Goal: Information Seeking & Learning: Learn about a topic

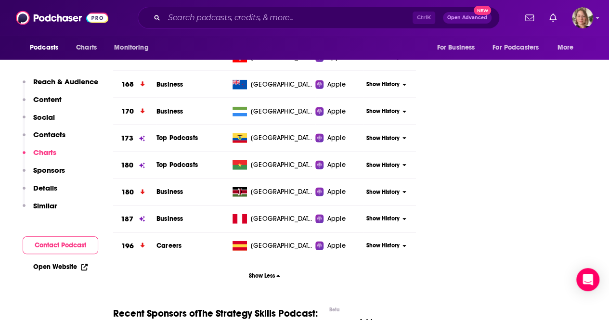
click at [354, 50] on div "Podcasts Charts Monitoring For Business For Podcasters More" at bounding box center [304, 48] width 609 height 24
click at [315, 25] on div "Ctrl K Open Advanced New" at bounding box center [319, 18] width 362 height 22
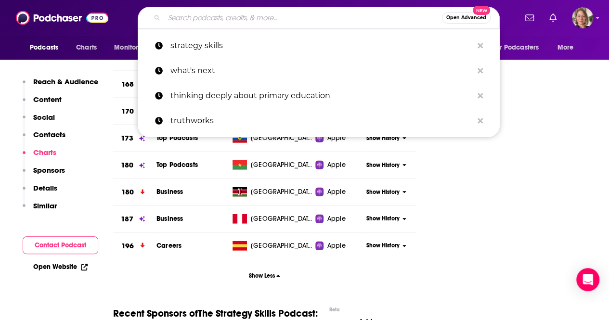
click at [304, 18] on input "Search podcasts, credits, & more..." at bounding box center [303, 17] width 278 height 15
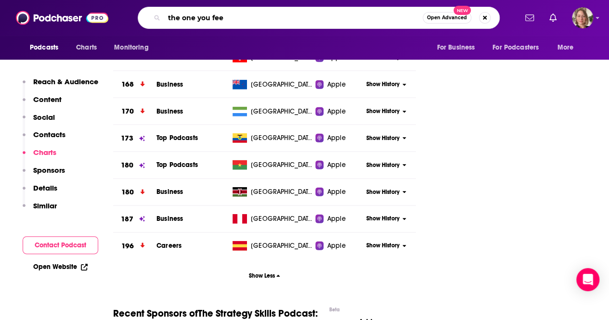
type input "the one you feed"
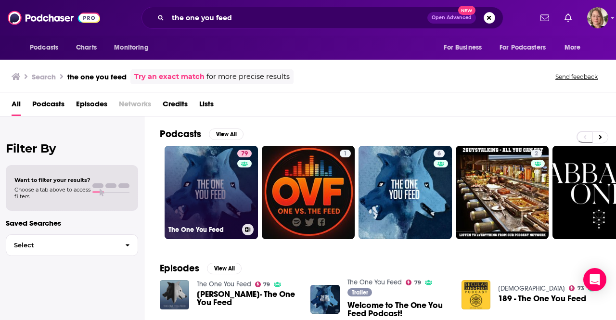
click at [210, 185] on link "79 The One You Feed" at bounding box center [211, 192] width 93 height 93
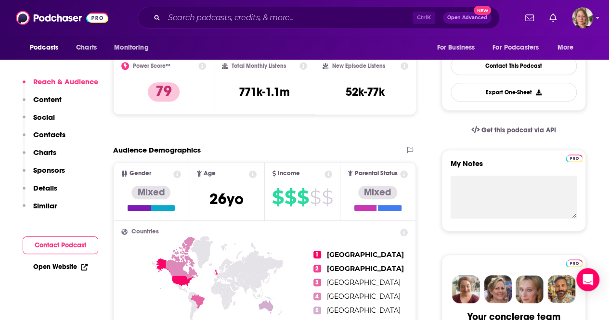
scroll to position [48, 0]
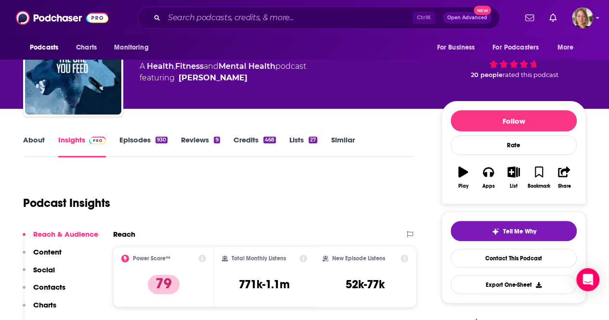
click at [38, 140] on link "About" at bounding box center [34, 146] width 22 height 22
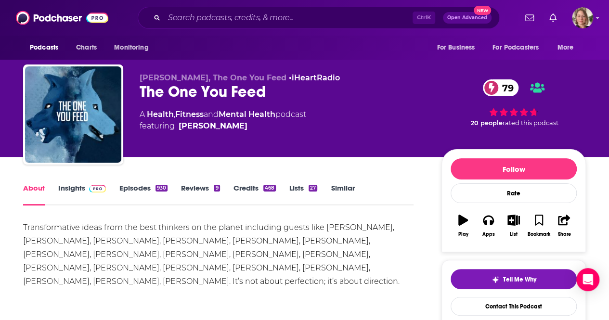
scroll to position [96, 0]
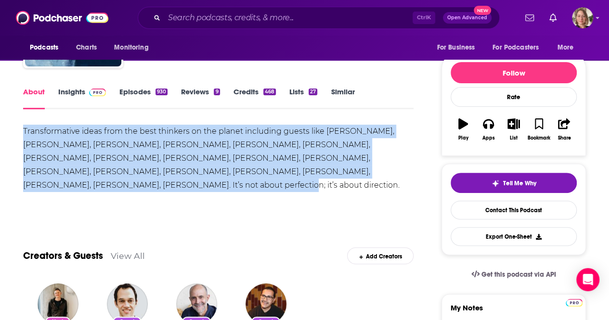
drag, startPoint x: 404, startPoint y: 174, endPoint x: 0, endPoint y: 130, distance: 406.4
copy div "Transformative ideas from the best thinkers on the planet including guests like…"
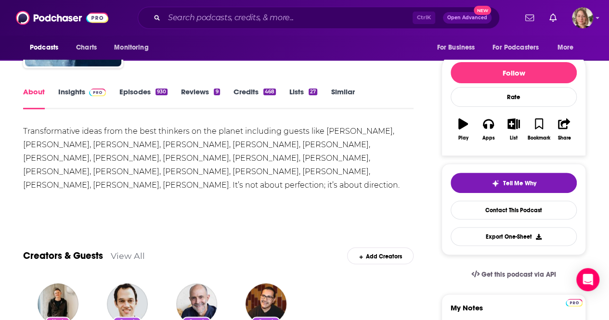
drag, startPoint x: 379, startPoint y: 206, endPoint x: 254, endPoint y: 187, distance: 126.5
click at [379, 206] on div "Show More" at bounding box center [218, 205] width 390 height 16
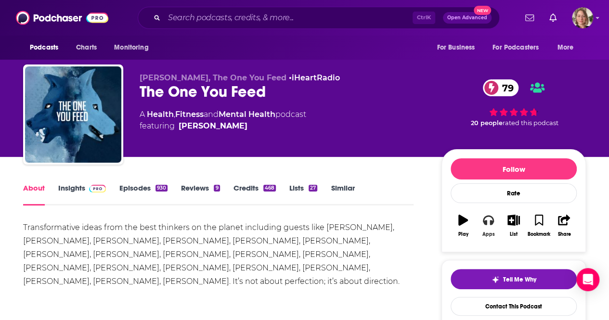
click at [494, 220] on button "Apps" at bounding box center [487, 225] width 25 height 35
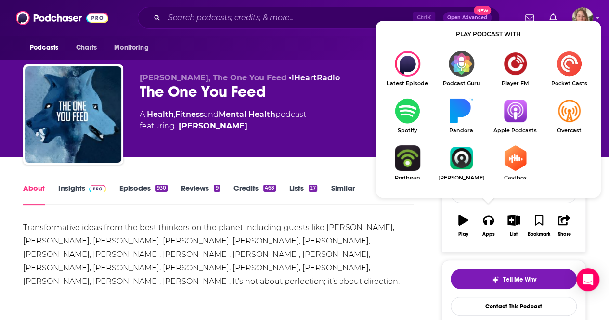
click at [515, 117] on img "Show Listen On dropdown" at bounding box center [515, 110] width 54 height 25
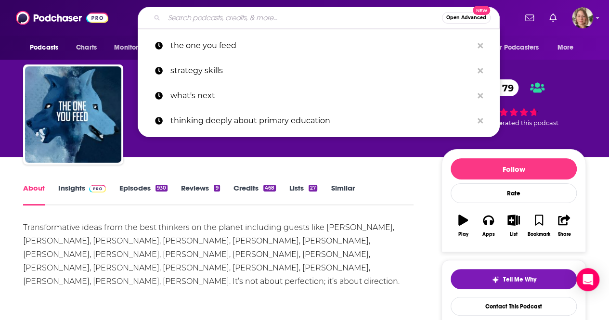
drag, startPoint x: 289, startPoint y: 19, endPoint x: 290, endPoint y: 13, distance: 5.9
click at [291, 17] on input "Search podcasts, credits, & more..." at bounding box center [303, 17] width 278 height 15
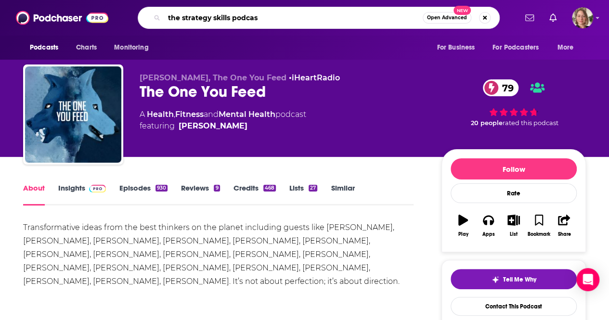
type input "the strategy skills podcast"
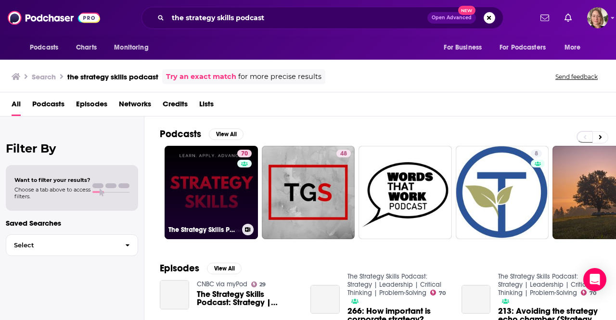
click at [232, 206] on link "70 The Strategy Skills Podcast: Strategy | Leadership | Critical Thinking | Pro…" at bounding box center [211, 192] width 93 height 93
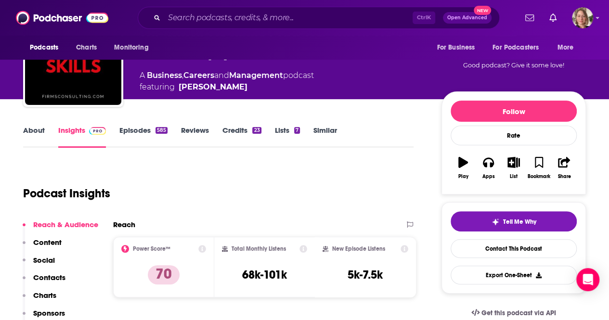
scroll to position [144, 0]
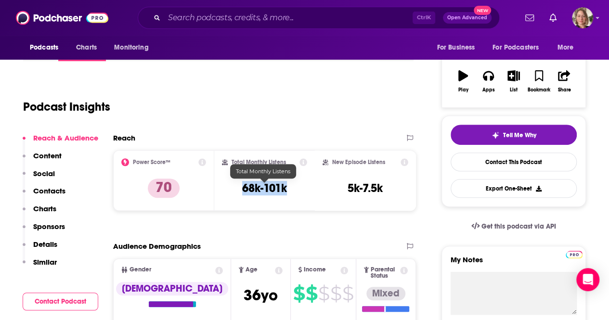
drag, startPoint x: 289, startPoint y: 191, endPoint x: 242, endPoint y: 187, distance: 46.3
click at [242, 187] on div "Total Monthly Listens 68k-101k" at bounding box center [265, 180] width 86 height 44
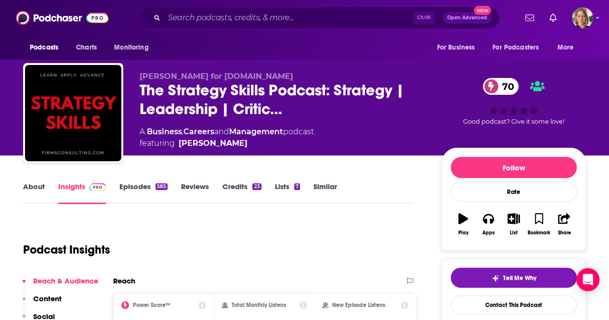
scroll to position [0, 0]
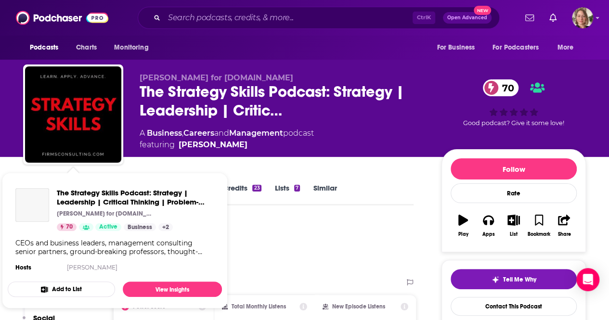
click at [32, 190] on img "The Strategy Skills Podcast: Strategy | Leadership | Critical Thinking | Proble…" at bounding box center [32, 205] width 34 height 34
click at [381, 241] on div "Podcast Insights" at bounding box center [214, 245] width 382 height 49
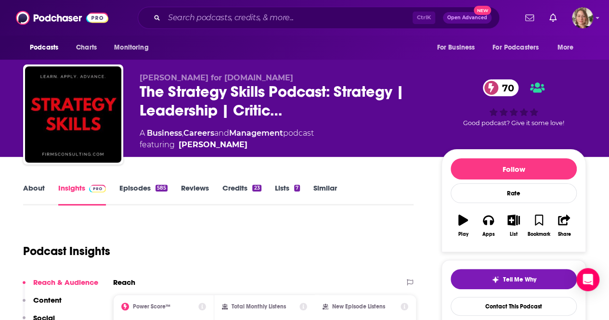
click at [26, 186] on link "About" at bounding box center [34, 194] width 22 height 22
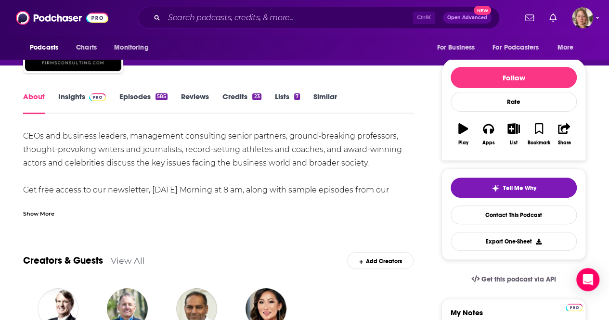
scroll to position [96, 0]
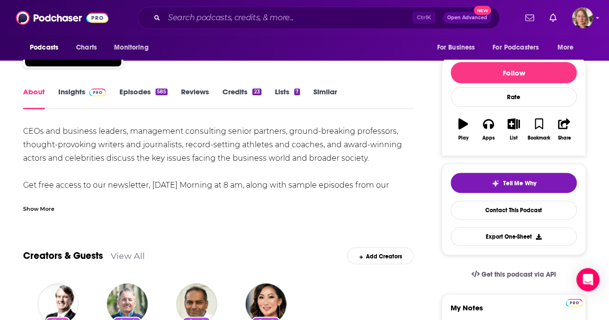
click at [38, 209] on div "Show More" at bounding box center [38, 207] width 31 height 9
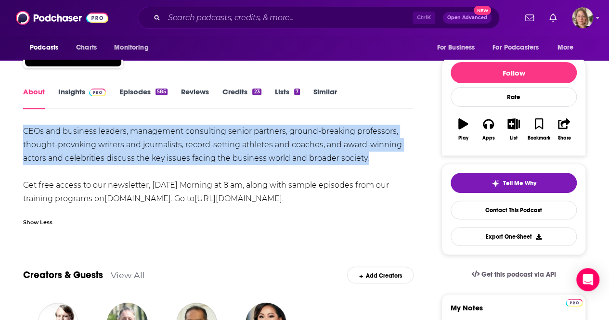
drag, startPoint x: 294, startPoint y: 153, endPoint x: 17, endPoint y: 133, distance: 278.3
copy div "CEOs and business leaders, management consulting senior partners, ground-breaki…"
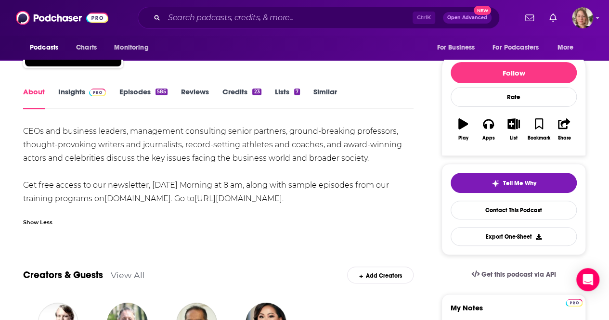
drag, startPoint x: 139, startPoint y: 236, endPoint x: 508, endPoint y: 150, distance: 379.0
click at [478, 135] on button "Apps" at bounding box center [487, 129] width 25 height 35
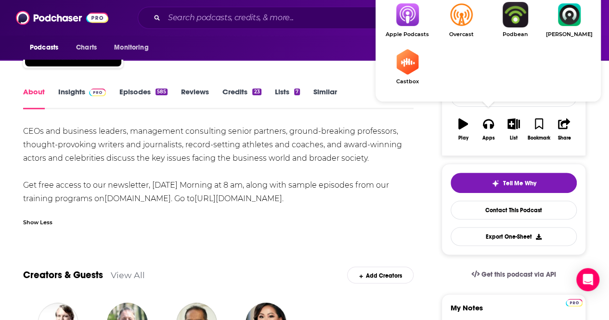
click at [419, 26] on img "Show Listen On dropdown" at bounding box center [407, 14] width 54 height 25
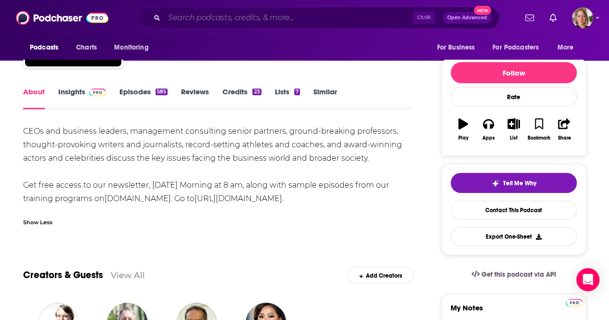
click at [241, 21] on input "Search podcasts, credits, & more..." at bounding box center [288, 17] width 248 height 15
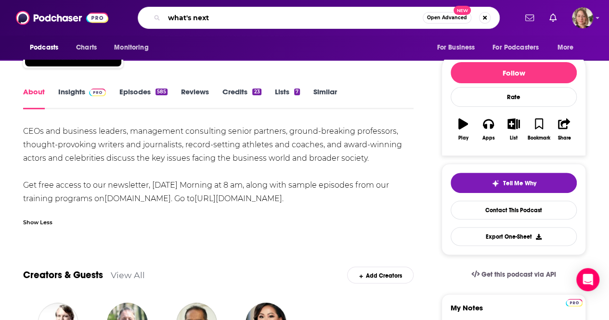
type input "what's next"
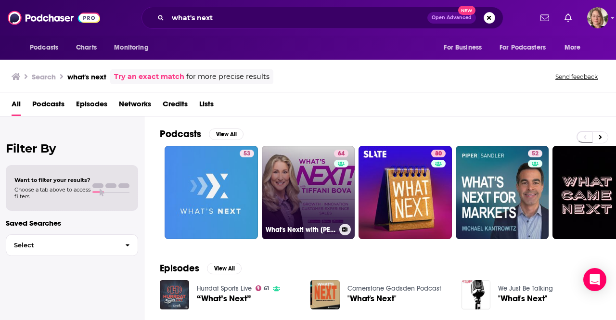
click at [328, 181] on link "64 What's Next! with [PERSON_NAME]" at bounding box center [308, 192] width 93 height 93
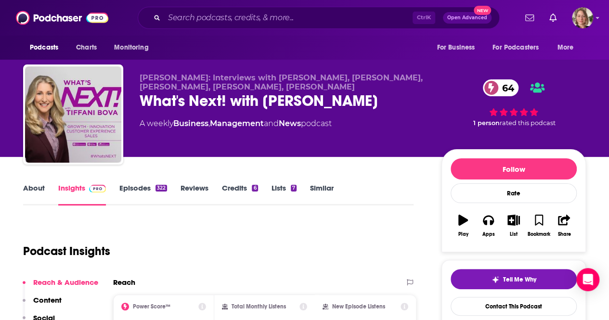
click at [37, 191] on link "About" at bounding box center [34, 194] width 22 height 22
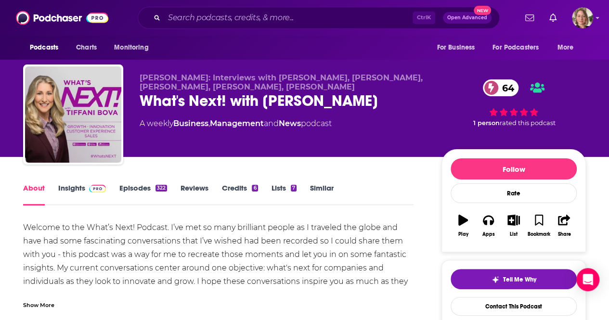
scroll to position [96, 0]
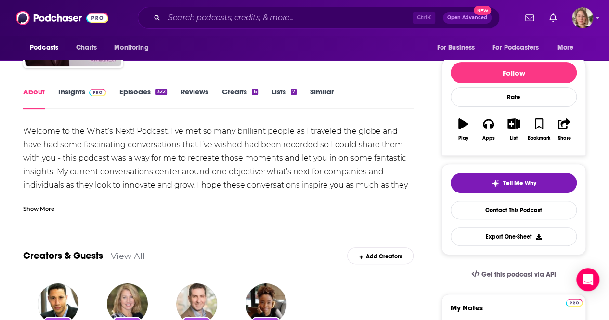
click at [41, 206] on div "Show More" at bounding box center [38, 207] width 31 height 9
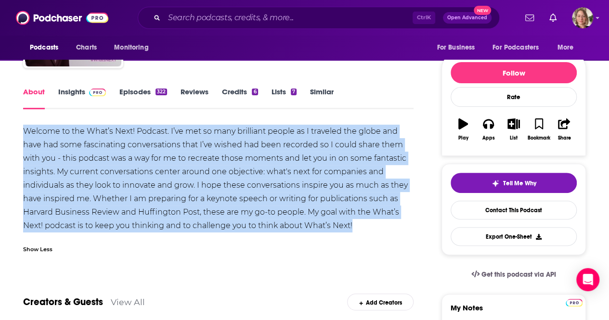
drag, startPoint x: 343, startPoint y: 223, endPoint x: 6, endPoint y: 131, distance: 349.2
copy div "Welcome to the What’s Next! Podcast. I’ve met so many brilliant people as I tra…"
drag, startPoint x: 198, startPoint y: 202, endPoint x: 416, endPoint y: 138, distance: 227.1
click at [198, 202] on div "Welcome to the What’s Next! Podcast. I’ve met so many brilliant people as I tra…" at bounding box center [218, 179] width 390 height 108
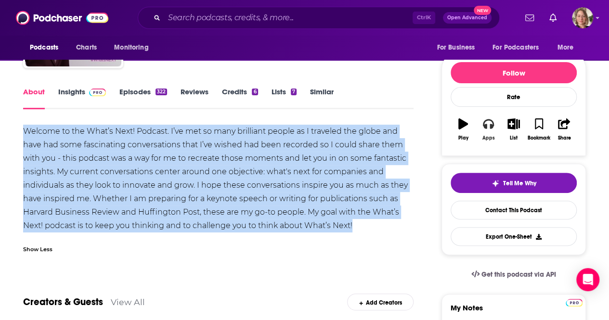
click at [492, 130] on button "Apps" at bounding box center [487, 129] width 25 height 35
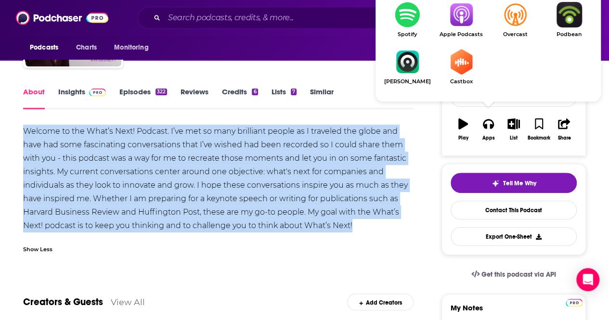
click at [453, 27] on img "Show Listen On dropdown" at bounding box center [461, 14] width 54 height 25
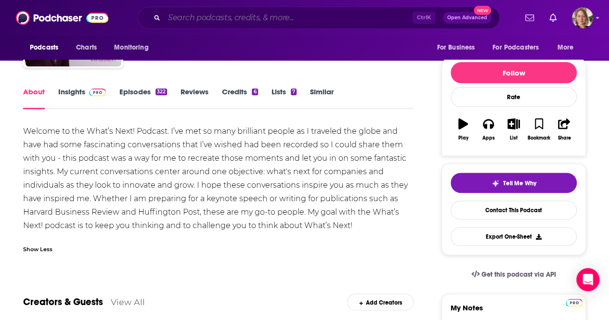
click at [295, 25] on input "Search podcasts, credits, & more..." at bounding box center [288, 17] width 248 height 15
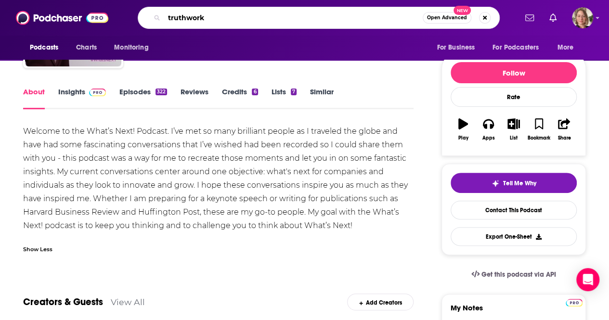
type input "truthworks"
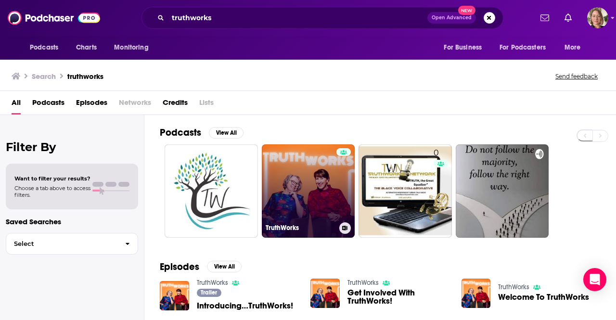
click at [316, 187] on link "TruthWorks" at bounding box center [308, 190] width 93 height 93
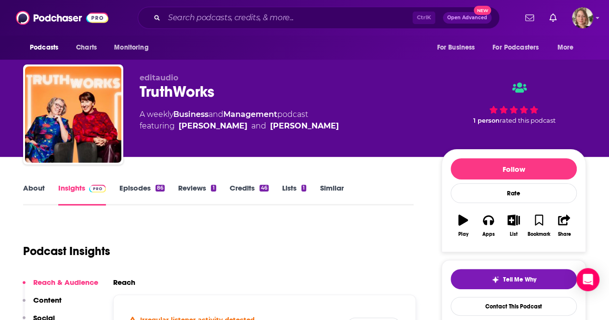
click at [43, 190] on link "About" at bounding box center [34, 194] width 22 height 22
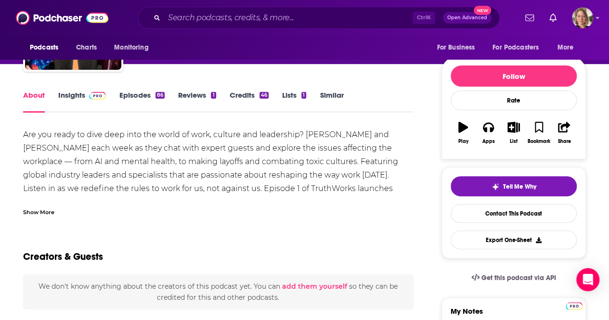
scroll to position [96, 0]
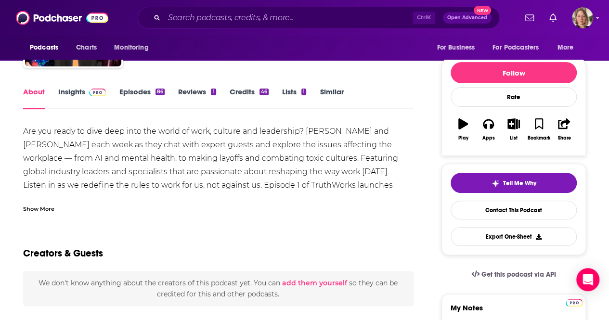
click at [34, 210] on div "Show More" at bounding box center [38, 207] width 31 height 9
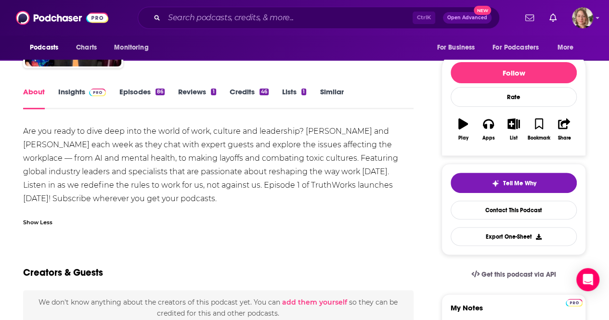
drag, startPoint x: 144, startPoint y: 196, endPoint x: 43, endPoint y: 156, distance: 108.6
click at [43, 156] on div "Are you ready to dive deep into the world of work, culture and leadership? [PER…" at bounding box center [218, 165] width 390 height 81
click at [309, 210] on div "Show Less" at bounding box center [218, 218] width 390 height 16
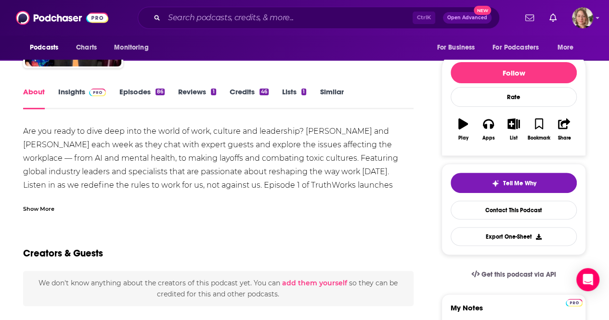
click at [371, 186] on div "Are you ready to dive deep into the world of work, culture and leadership? [PER…" at bounding box center [218, 165] width 390 height 81
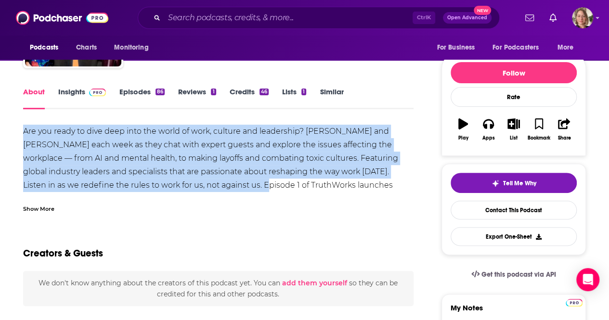
drag, startPoint x: 203, startPoint y: 186, endPoint x: 19, endPoint y: 132, distance: 191.6
copy div "Are you ready to dive deep into the world of work, culture and leadership? [PER…"
drag, startPoint x: 184, startPoint y: 236, endPoint x: 389, endPoint y: 158, distance: 219.1
click at [184, 236] on div "Creators & Guests" at bounding box center [218, 247] width 390 height 47
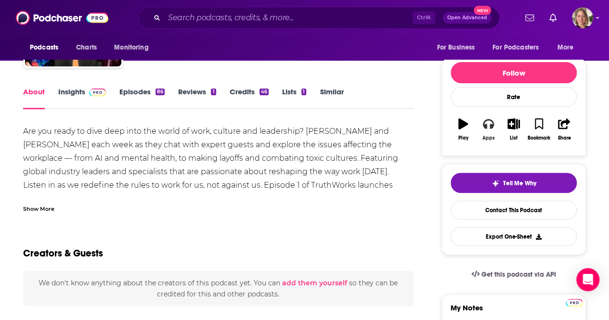
click at [493, 127] on button "Apps" at bounding box center [487, 129] width 25 height 35
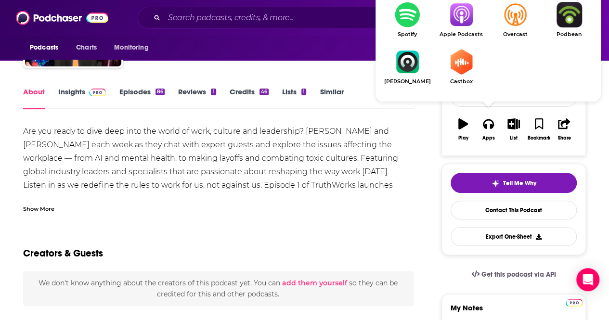
click at [453, 20] on img "Show Listen On dropdown" at bounding box center [461, 14] width 54 height 25
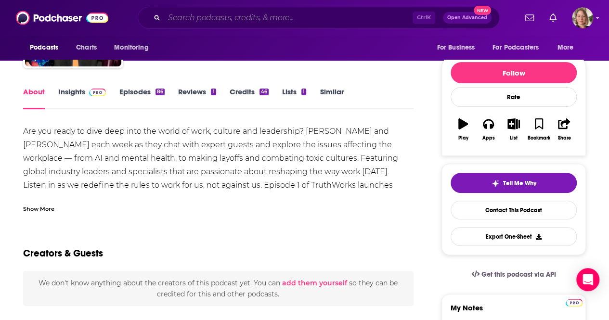
click at [356, 13] on input "Search podcasts, credits, & more..." at bounding box center [288, 17] width 248 height 15
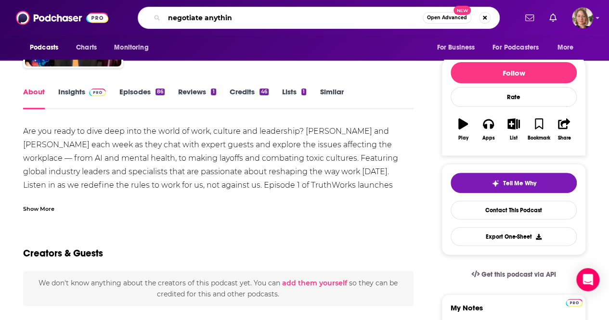
type input "negotiate anything"
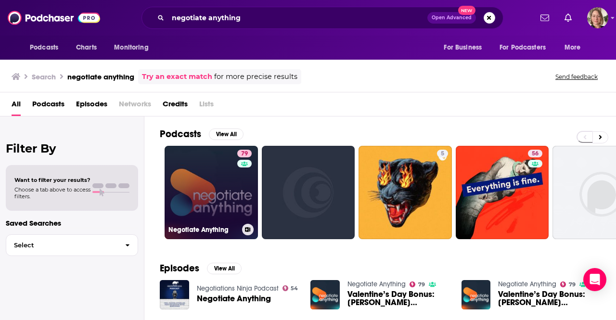
click at [217, 180] on link "79 Negotiate Anything" at bounding box center [211, 192] width 93 height 93
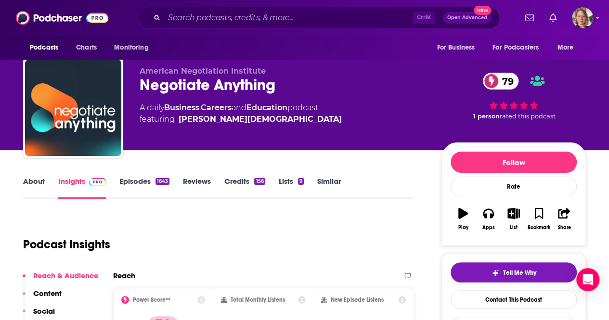
scroll to position [144, 0]
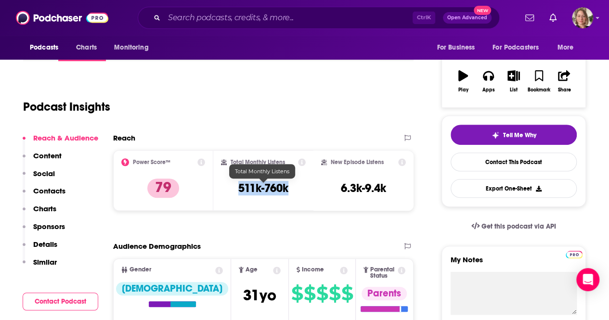
drag, startPoint x: 291, startPoint y: 191, endPoint x: 238, endPoint y: 190, distance: 52.9
click at [238, 190] on div "Total Monthly Listens 511k-760k" at bounding box center [263, 180] width 85 height 44
copy h3 "511k-760k"
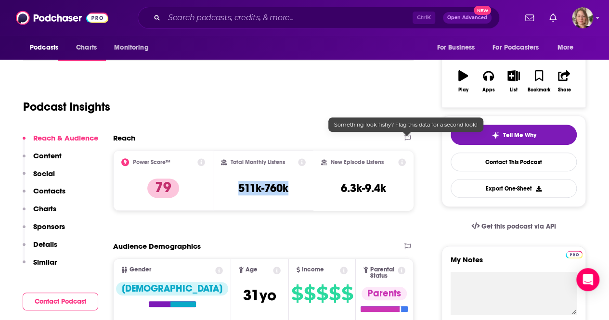
click at [406, 137] on icon at bounding box center [407, 138] width 6 height 6
click at [409, 137] on icon at bounding box center [410, 138] width 6 height 6
click at [411, 137] on icon at bounding box center [410, 138] width 6 height 6
click at [409, 138] on icon at bounding box center [410, 138] width 6 height 6
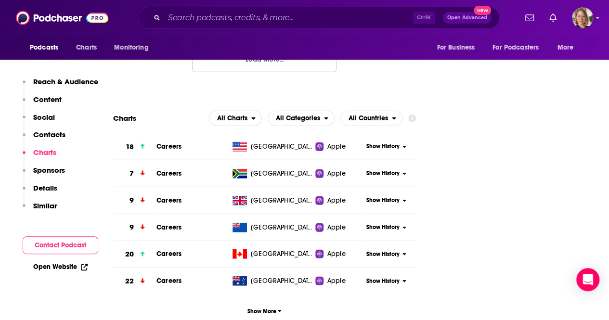
scroll to position [1251, 0]
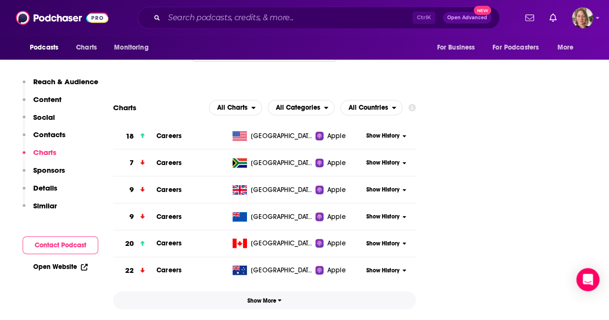
click at [280, 300] on icon "button" at bounding box center [279, 301] width 3 height 2
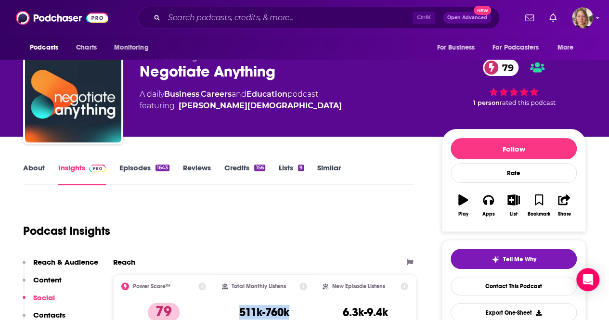
scroll to position [0, 0]
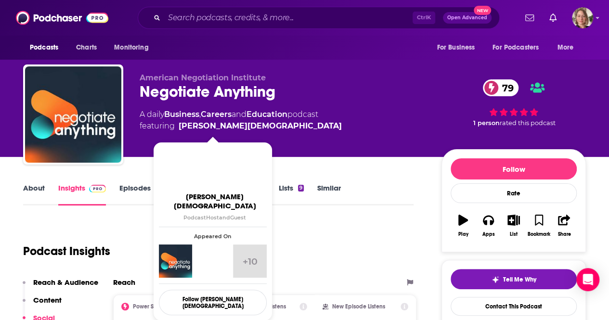
drag, startPoint x: 247, startPoint y: 125, endPoint x: 230, endPoint y: 139, distance: 22.2
click at [186, 126] on span "featuring [PERSON_NAME]" at bounding box center [241, 126] width 202 height 12
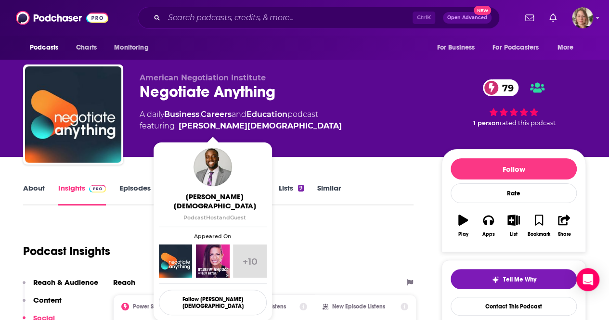
click at [239, 160] on div "[PERSON_NAME][DEMOGRAPHIC_DATA] Podcast Host and Guest" at bounding box center [213, 184] width 108 height 73
click at [310, 140] on div "American Negotiation Institute Negotiate Anything 79 A daily Business , Careers…" at bounding box center [283, 111] width 286 height 77
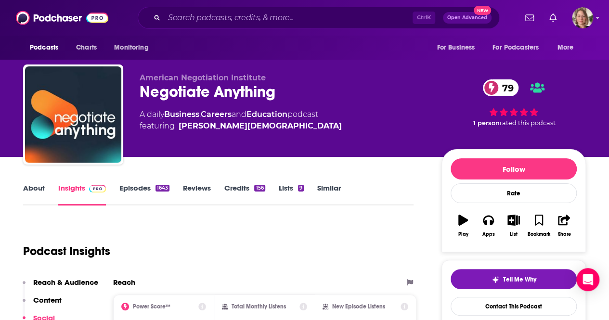
click at [253, 126] on span "featuring [PERSON_NAME]" at bounding box center [241, 126] width 202 height 12
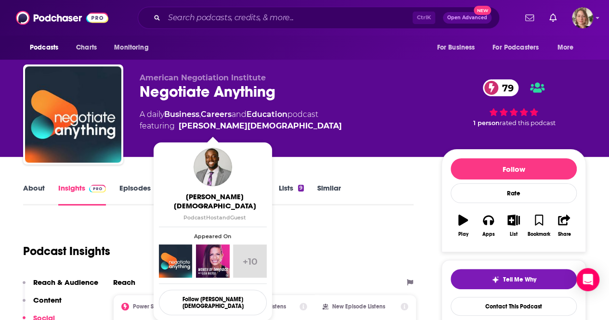
click at [246, 123] on span "featuring [PERSON_NAME]" at bounding box center [241, 126] width 202 height 12
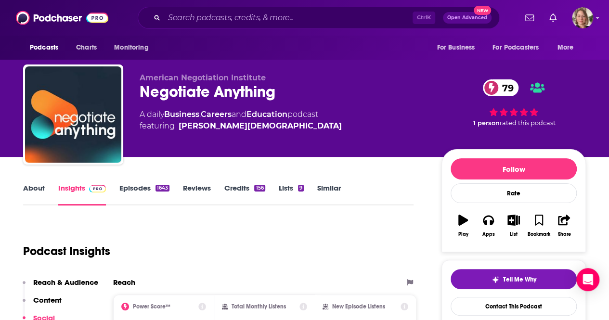
copy span "[PERSON_NAME][DEMOGRAPHIC_DATA]"
